Goal: Task Accomplishment & Management: Manage account settings

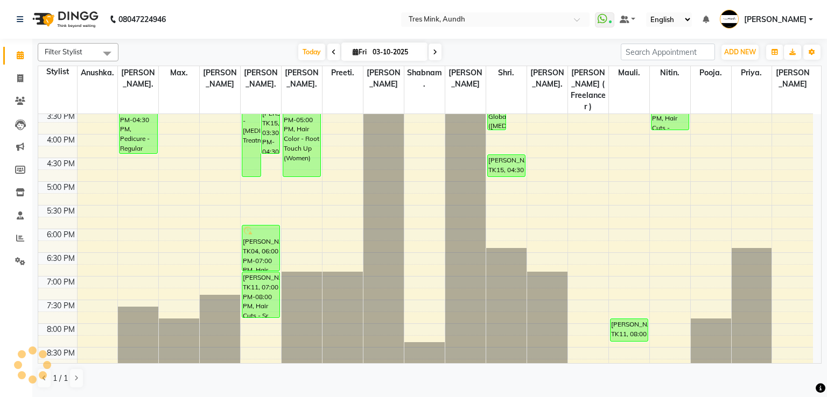
click at [780, 20] on span "[PERSON_NAME]" at bounding box center [775, 19] width 62 height 11
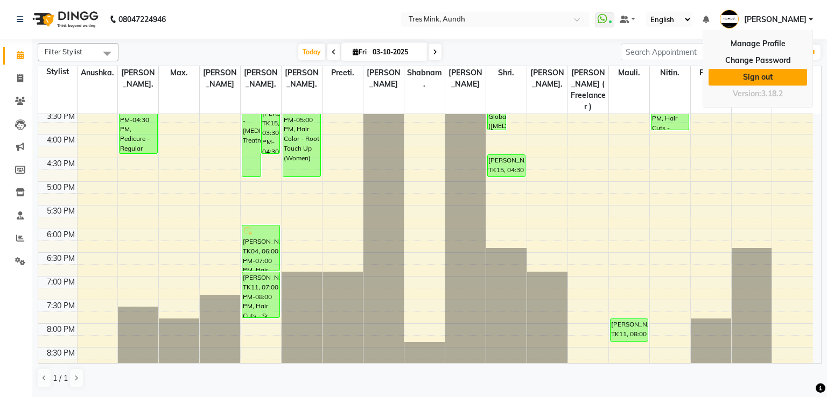
click at [763, 77] on link "Sign out" at bounding box center [758, 77] width 99 height 17
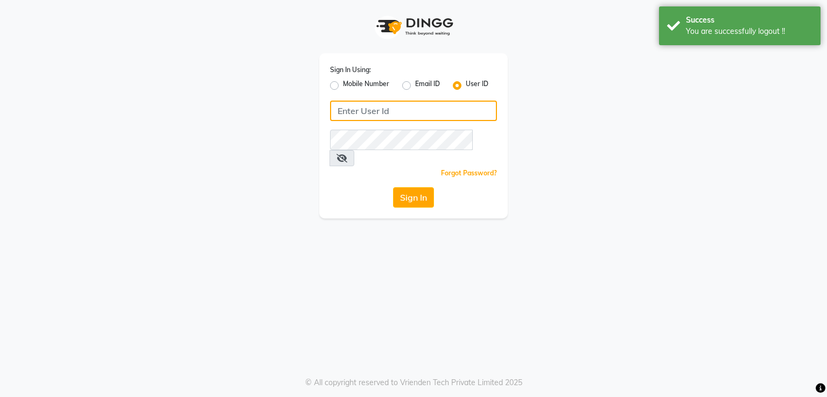
type input "9511858293"
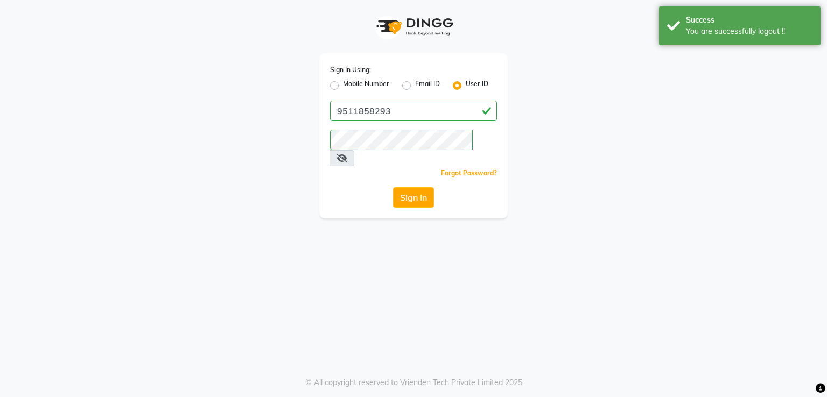
click at [381, 81] on label "Mobile Number" at bounding box center [366, 85] width 46 height 13
click at [350, 81] on input "Mobile Number" at bounding box center [346, 82] width 7 height 7
radio input "true"
radio input "false"
click at [409, 122] on div "Sign In Using: Mobile Number Email ID User ID Country Code × +91 Remember me Fo…" at bounding box center [413, 135] width 188 height 165
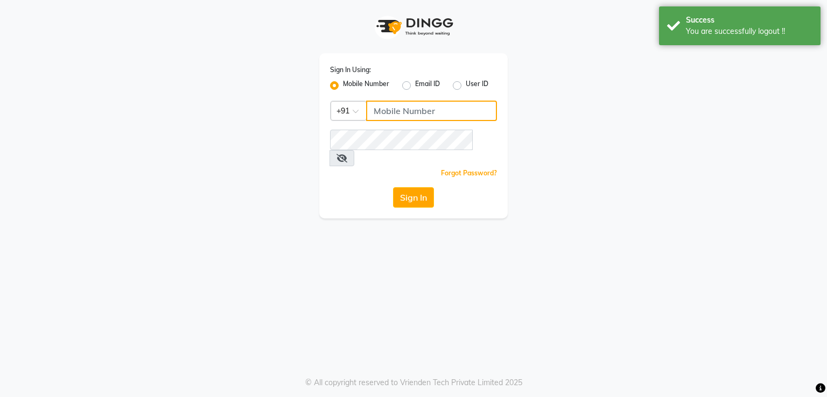
click at [412, 107] on input "Username" at bounding box center [431, 111] width 131 height 20
type input "8999659395"
click at [419, 187] on button "Sign In" at bounding box center [413, 197] width 41 height 20
